Goal: Navigation & Orientation: Go to known website

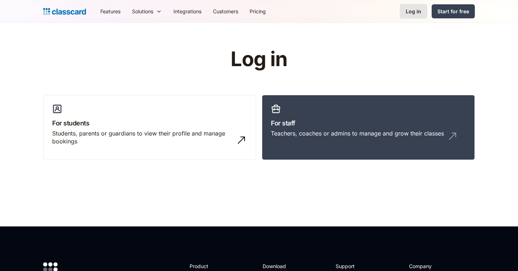
click at [414, 6] on link "Log in" at bounding box center [413, 11] width 28 height 15
click at [417, 8] on div "Log in" at bounding box center [413, 12] width 15 height 8
click at [408, 10] on div "Log in" at bounding box center [413, 12] width 15 height 8
click at [344, 131] on div "Teachers, coaches or admins to manage and grow their classes" at bounding box center [357, 133] width 173 height 8
